Goal: Task Accomplishment & Management: Manage account settings

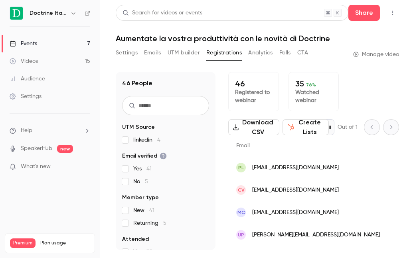
click at [49, 42] on link "Events 7" at bounding box center [50, 44] width 100 height 18
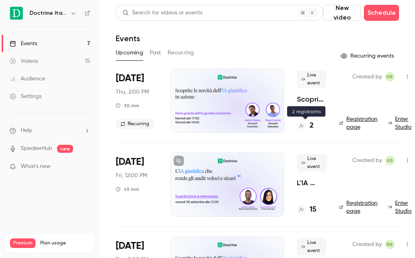
click at [312, 124] on h4 "2" at bounding box center [312, 125] width 4 height 11
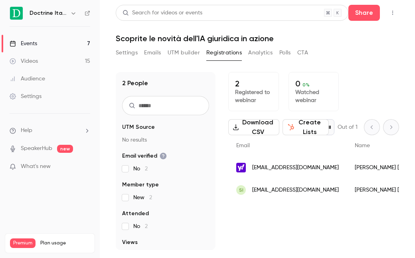
click at [270, 167] on span "[EMAIL_ADDRESS][DOMAIN_NAME]" at bounding box center [295, 167] width 87 height 8
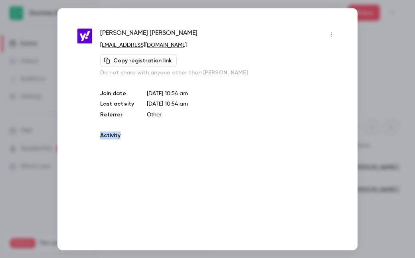
click at [270, 167] on div "[PERSON_NAME] [EMAIL_ADDRESS][DOMAIN_NAME] Copy registration link Do not share …" at bounding box center [208, 129] width 300 height 242
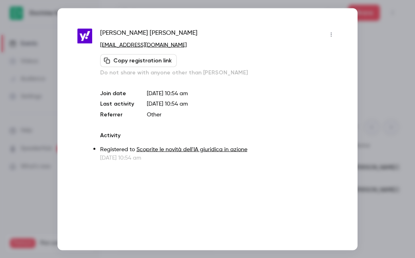
click at [368, 144] on div at bounding box center [207, 129] width 415 height 258
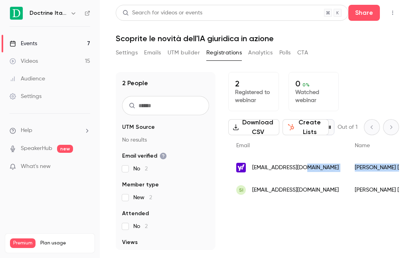
drag, startPoint x: 375, startPoint y: 166, endPoint x: 325, endPoint y: 167, distance: 49.1
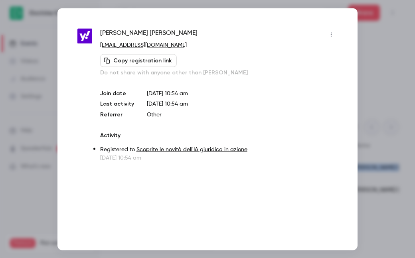
copy div "[PERSON_NAME]"
click at [119, 34] on span "[PERSON_NAME]" at bounding box center [148, 34] width 97 height 13
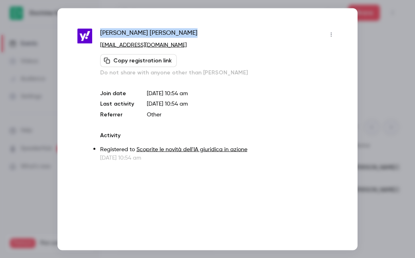
click at [119, 34] on span "[PERSON_NAME]" at bounding box center [148, 34] width 97 height 13
copy div "[PERSON_NAME]"
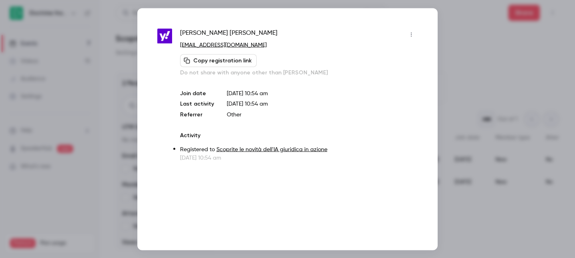
click at [415, 65] on div at bounding box center [287, 129] width 575 height 258
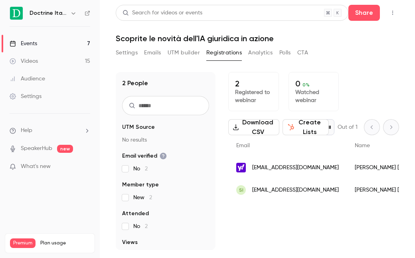
click at [355, 195] on div "[PERSON_NAME]" at bounding box center [397, 190] width 100 height 22
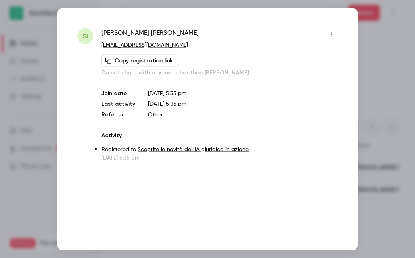
click at [371, 64] on div at bounding box center [207, 129] width 415 height 258
